Goal: Task Accomplishment & Management: Manage account settings

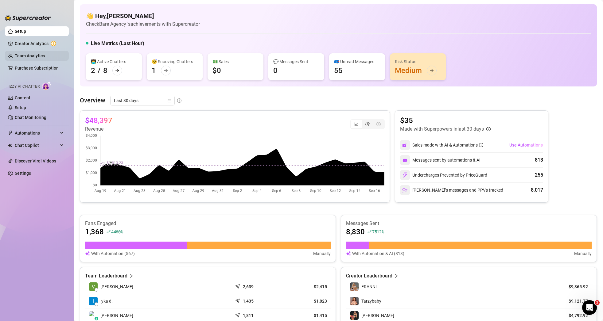
click at [30, 56] on link "Team Analytics" at bounding box center [30, 55] width 30 height 5
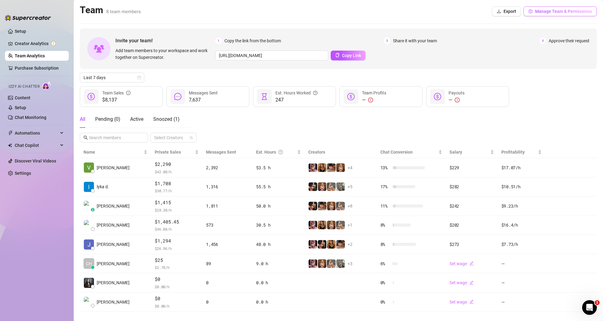
click at [548, 12] on span "Manage Team & Permissions" at bounding box center [563, 11] width 57 height 5
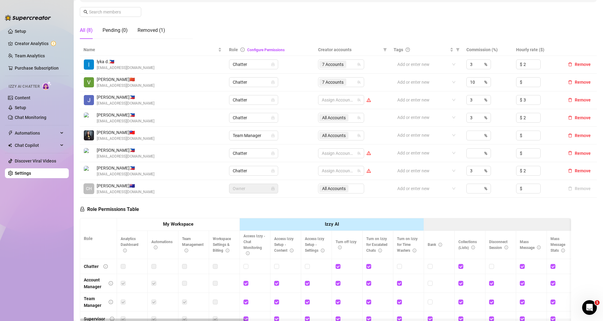
scroll to position [96, 0]
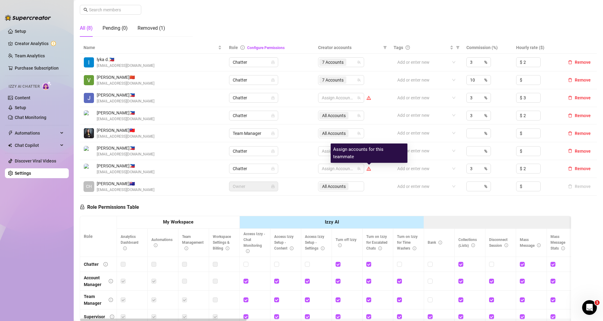
click at [370, 170] on icon "warning" at bounding box center [368, 169] width 3 height 3
click at [357, 171] on div "Assign Accounts" at bounding box center [341, 169] width 46 height 10
click at [351, 170] on div at bounding box center [337, 169] width 37 height 9
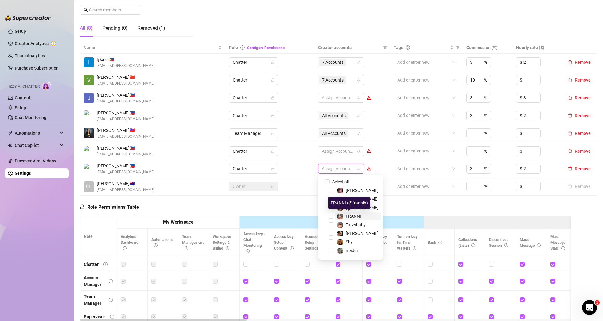
click at [343, 218] on div "FRANNI" at bounding box center [349, 216] width 24 height 7
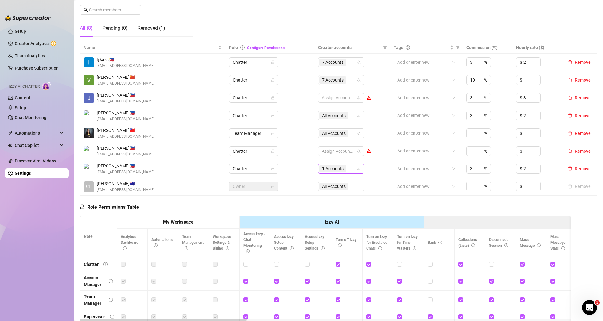
click at [333, 168] on span "1 Accounts" at bounding box center [332, 168] width 21 height 7
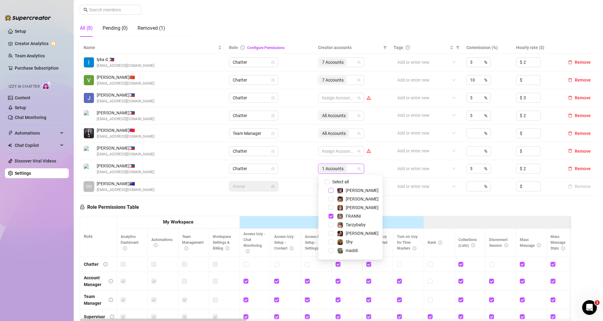
click at [330, 192] on span "Select tree node" at bounding box center [330, 190] width 5 height 5
click at [331, 226] on span "Select tree node" at bounding box center [330, 225] width 5 height 5
click at [331, 234] on span "Select tree node" at bounding box center [330, 233] width 5 height 5
click at [332, 242] on span "Select tree node" at bounding box center [330, 242] width 5 height 5
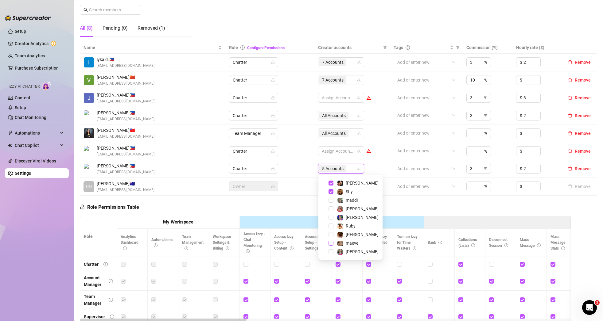
click at [332, 245] on span "Select tree node" at bounding box center [330, 243] width 5 height 5
click at [332, 218] on span "Select tree node" at bounding box center [330, 217] width 5 height 5
click at [381, 178] on td "All Accounts" at bounding box center [352, 187] width 76 height 18
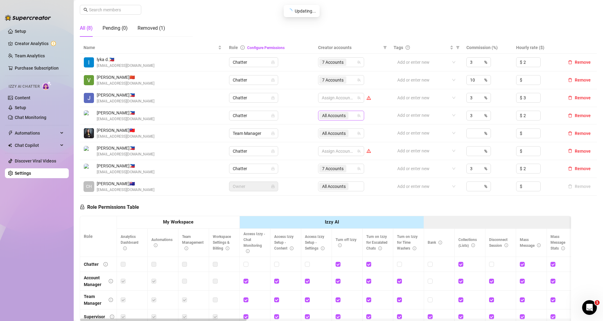
click at [343, 116] on span "All Accounts" at bounding box center [334, 115] width 24 height 7
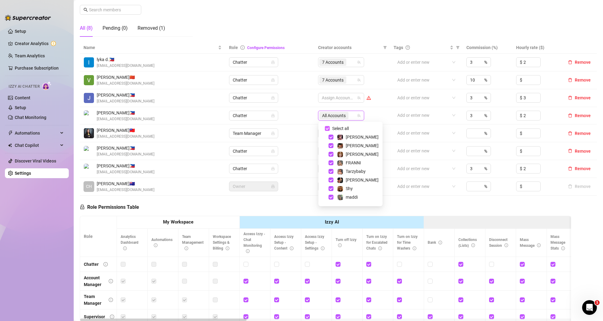
click at [330, 126] on span "Select all" at bounding box center [340, 128] width 21 height 7
click at [330, 126] on input "Select all" at bounding box center [327, 128] width 5 height 5
checkbox input "false"
click at [331, 173] on span "Select tree node" at bounding box center [330, 172] width 5 height 5
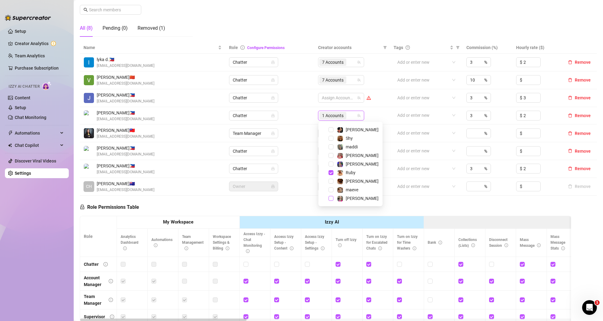
click at [331, 199] on span "Select tree node" at bounding box center [330, 198] width 5 height 5
click at [331, 154] on span "Select tree node" at bounding box center [330, 154] width 5 height 5
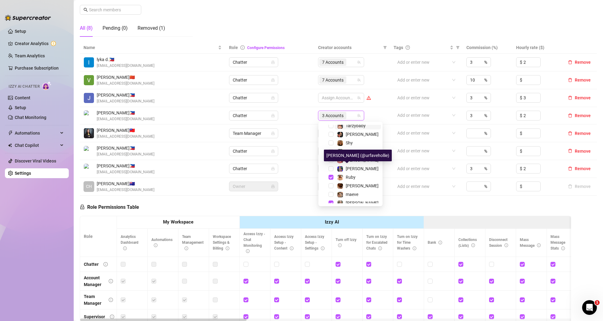
scroll to position [50, 0]
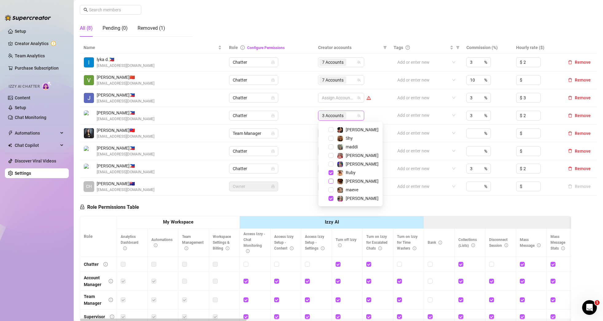
click at [331, 181] on span "Select tree node" at bounding box center [330, 181] width 5 height 5
click at [330, 145] on span "Select tree node" at bounding box center [330, 145] width 5 height 5
click at [329, 197] on span "Select tree node" at bounding box center [330, 197] width 5 height 5
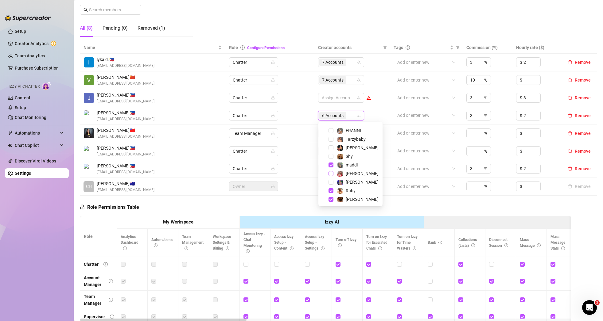
click at [332, 173] on span "Select tree node" at bounding box center [330, 173] width 5 height 5
click at [378, 124] on td "7 Accounts" at bounding box center [352, 116] width 76 height 18
